Goal: Transaction & Acquisition: Download file/media

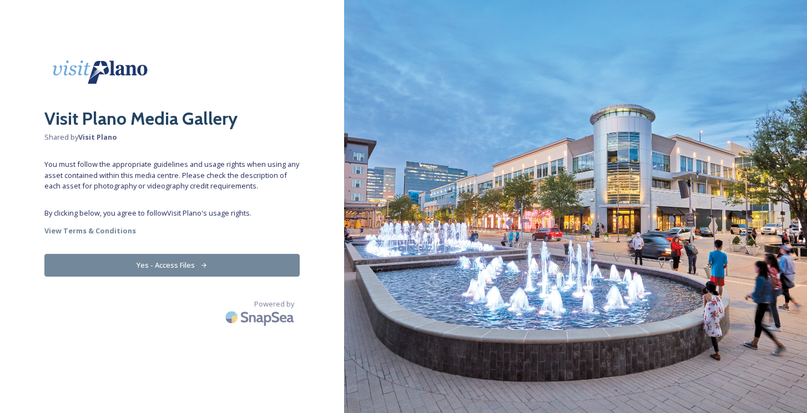
click at [186, 265] on button "Yes - Access Files" at bounding box center [171, 265] width 255 height 23
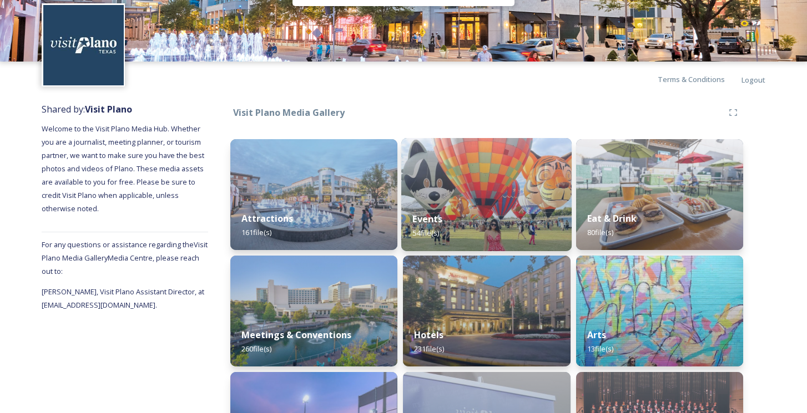
scroll to position [40, 0]
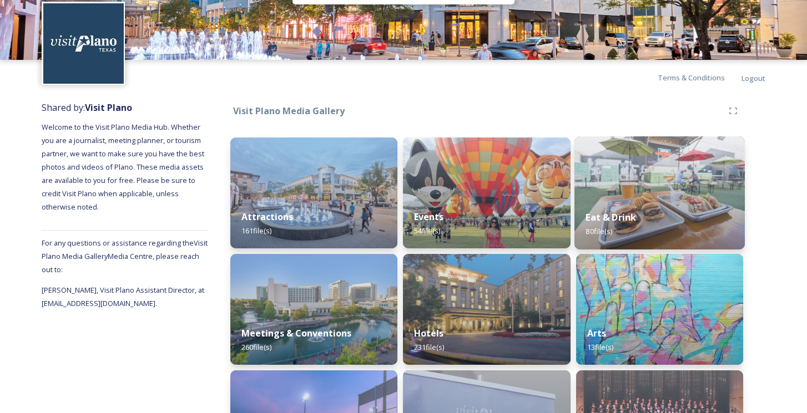
click at [678, 200] on div "Eat & Drink 80 file(s)" at bounding box center [659, 224] width 170 height 51
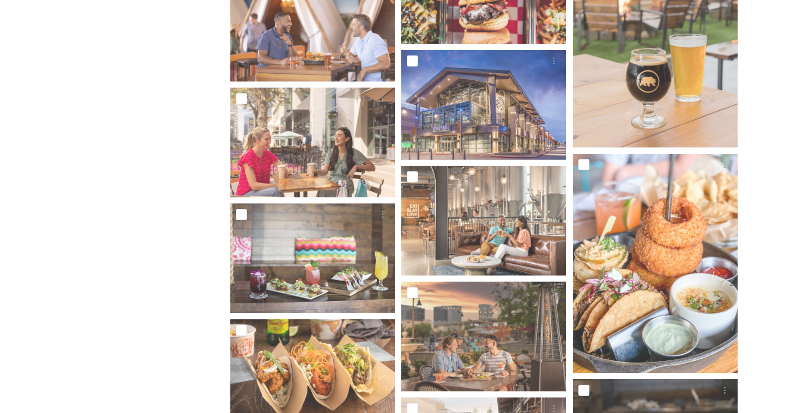
scroll to position [3506, 0]
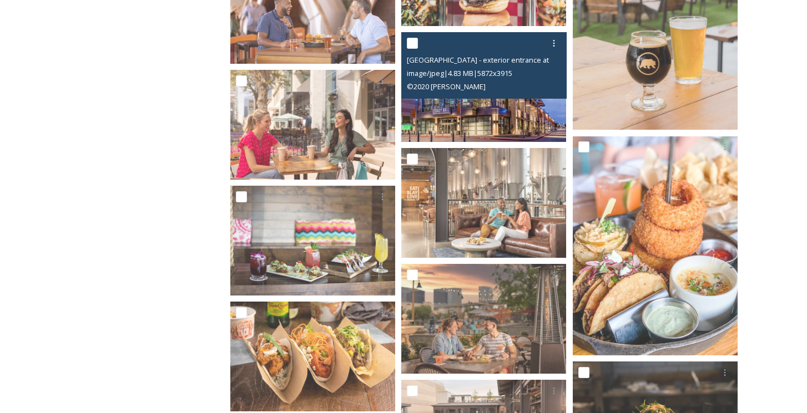
click at [469, 117] on img at bounding box center [483, 87] width 165 height 110
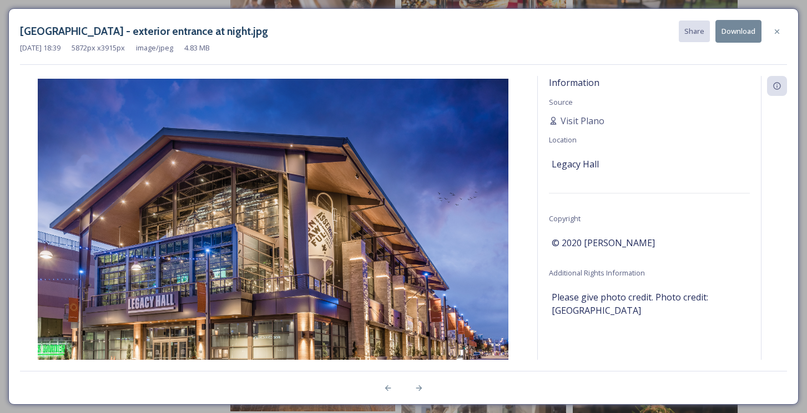
click at [741, 32] on button "Download" at bounding box center [738, 31] width 46 height 23
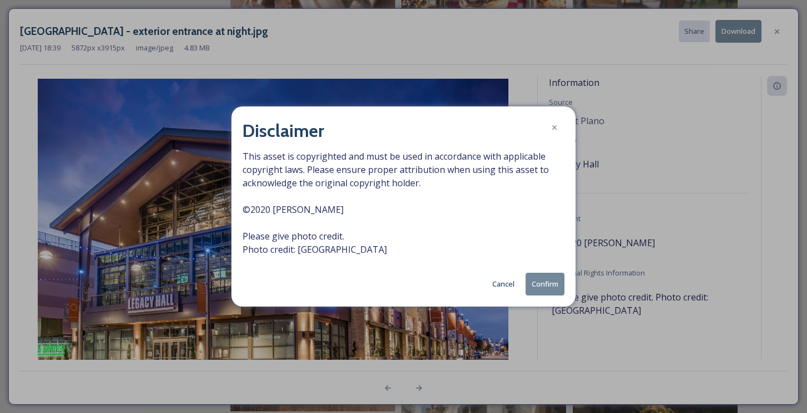
click at [557, 284] on button "Confirm" at bounding box center [545, 284] width 39 height 23
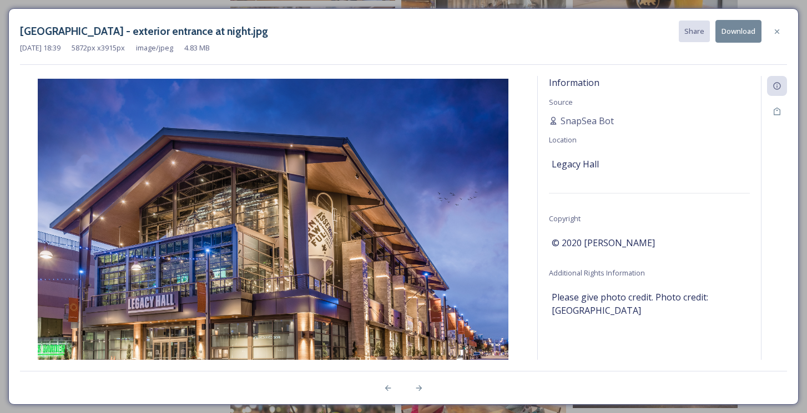
scroll to position [3580, 0]
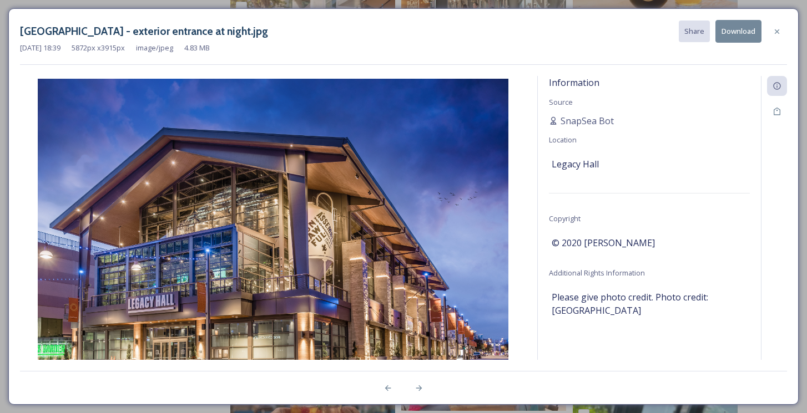
click at [12, 5] on div "[GEOGRAPHIC_DATA] - exterior entrance at night.jpg Share Download [DATE] 18:39 …" at bounding box center [403, 206] width 807 height 413
click at [774, 26] on div at bounding box center [777, 32] width 20 height 20
